Goal: Navigation & Orientation: Find specific page/section

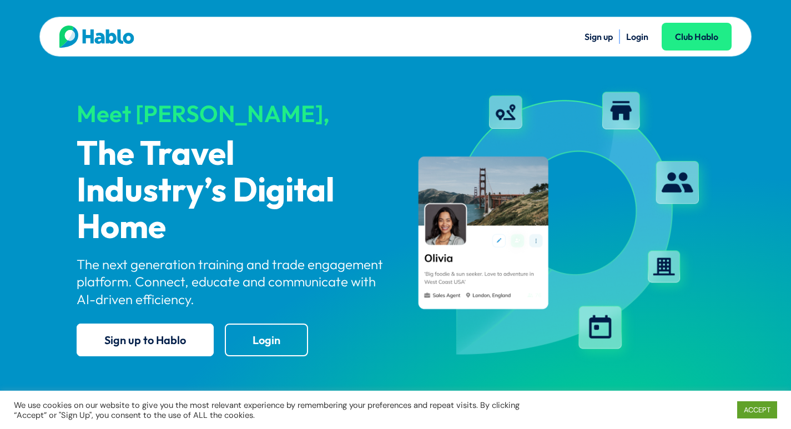
click at [634, 34] on link "Login" at bounding box center [637, 36] width 22 height 11
click at [632, 36] on link "Login" at bounding box center [637, 36] width 22 height 11
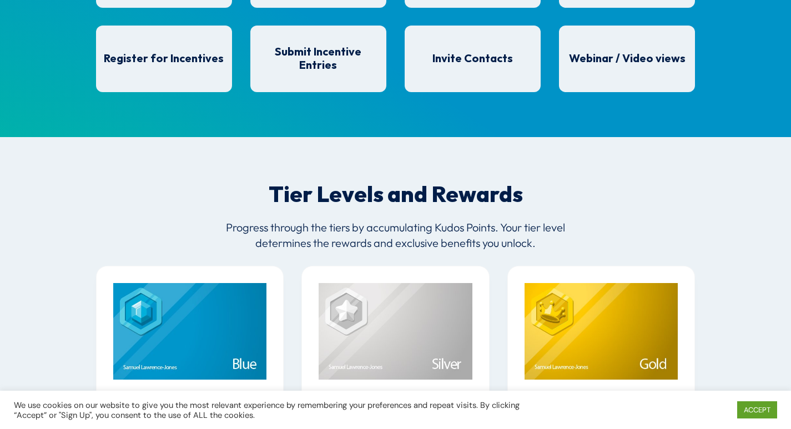
scroll to position [1154, 0]
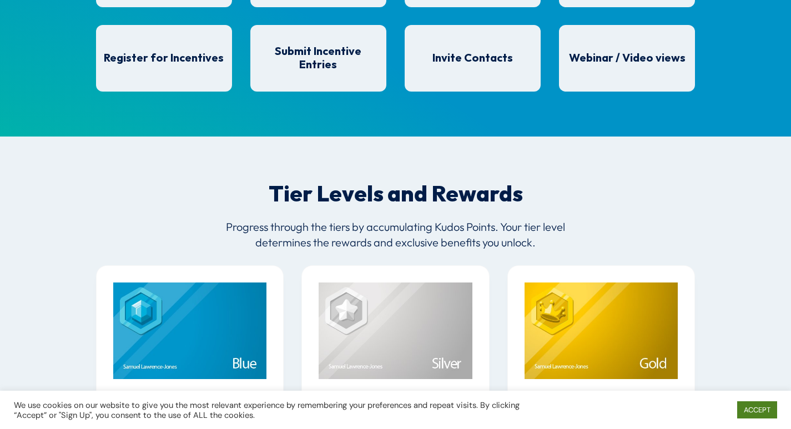
click at [754, 403] on link "ACCEPT" at bounding box center [757, 409] width 40 height 17
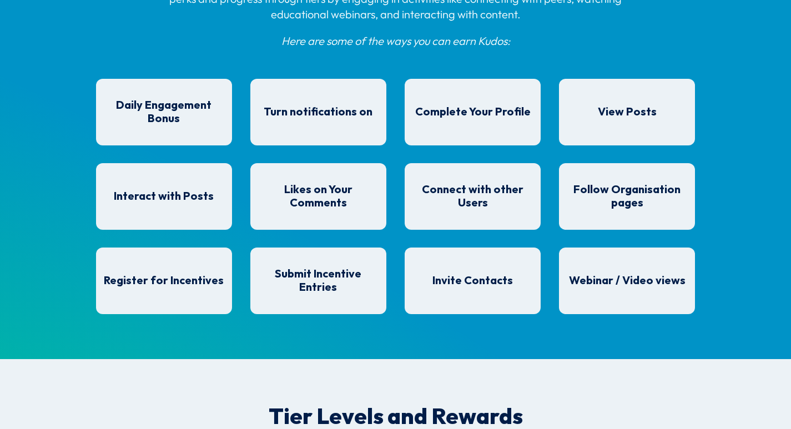
scroll to position [932, 0]
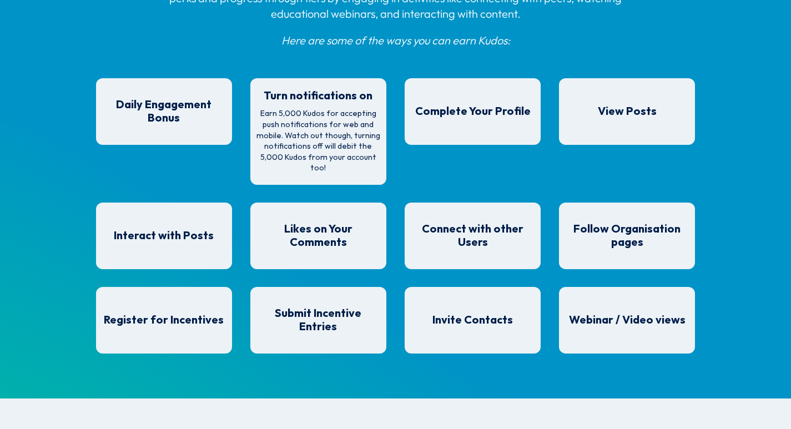
click at [350, 132] on p "Earn 5,000 Kudos for accepting push notifications for web and mobile. Watch out…" at bounding box center [318, 140] width 125 height 65
